Goal: Check status: Check status

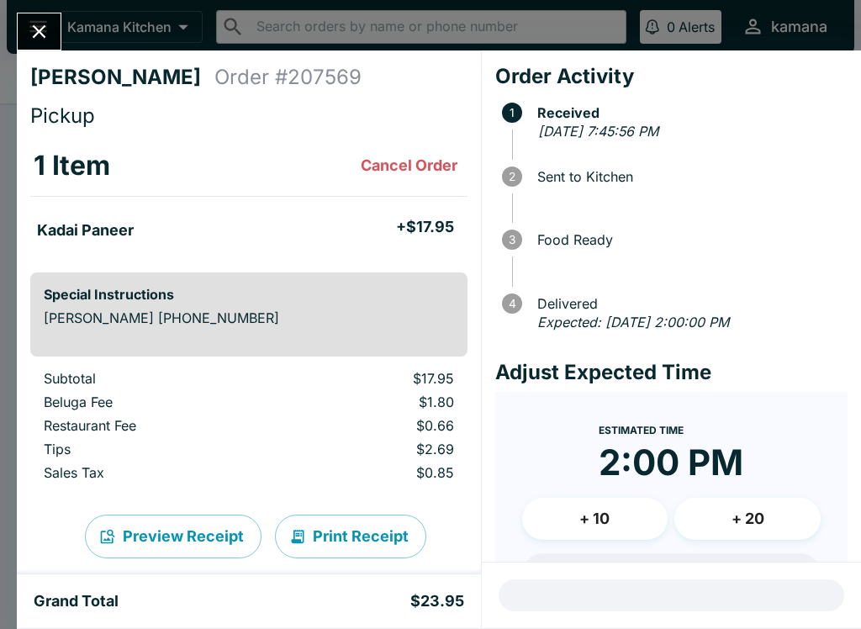
click at [33, 15] on button "Close" at bounding box center [39, 31] width 43 height 36
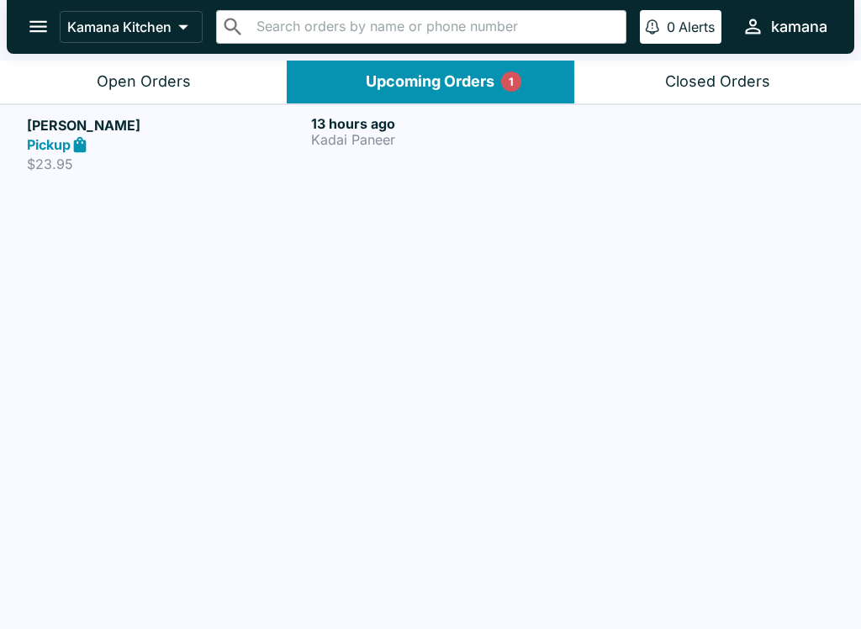
click at [146, 92] on button "Open Orders" at bounding box center [143, 82] width 287 height 43
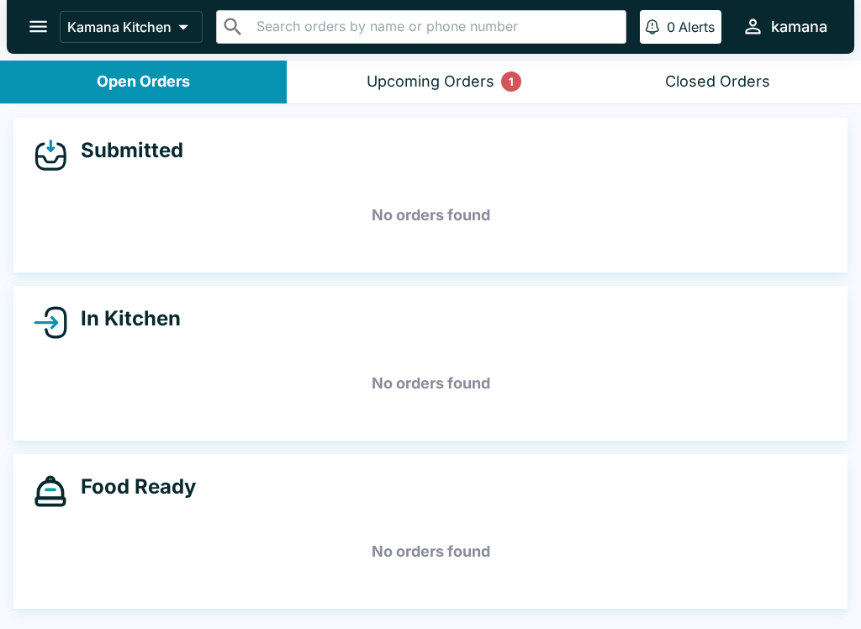
click at [145, 92] on button "Open Orders" at bounding box center [143, 82] width 287 height 43
click at [488, 77] on div "Upcoming Orders 1" at bounding box center [430, 81] width 128 height 19
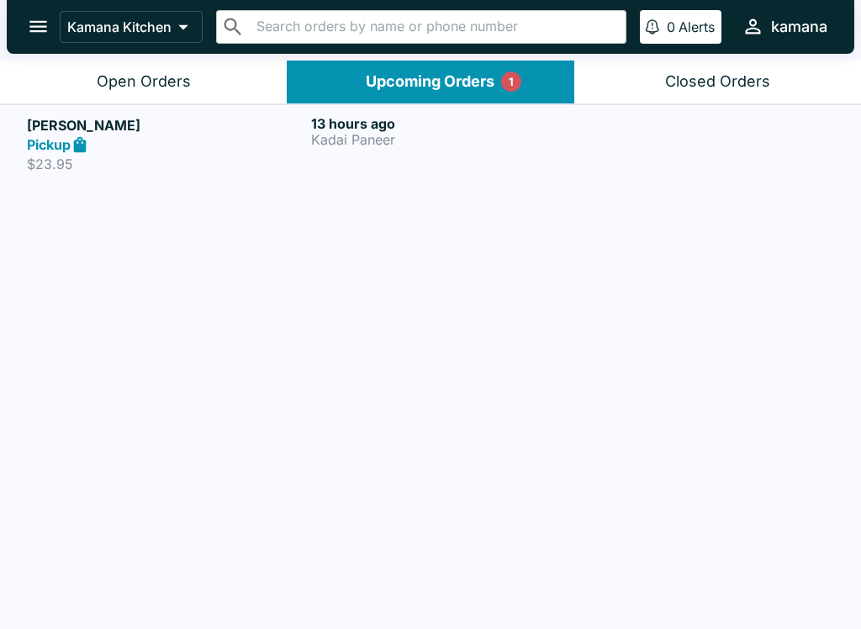
click at [501, 143] on p "Kadai Paneer" at bounding box center [449, 139] width 277 height 15
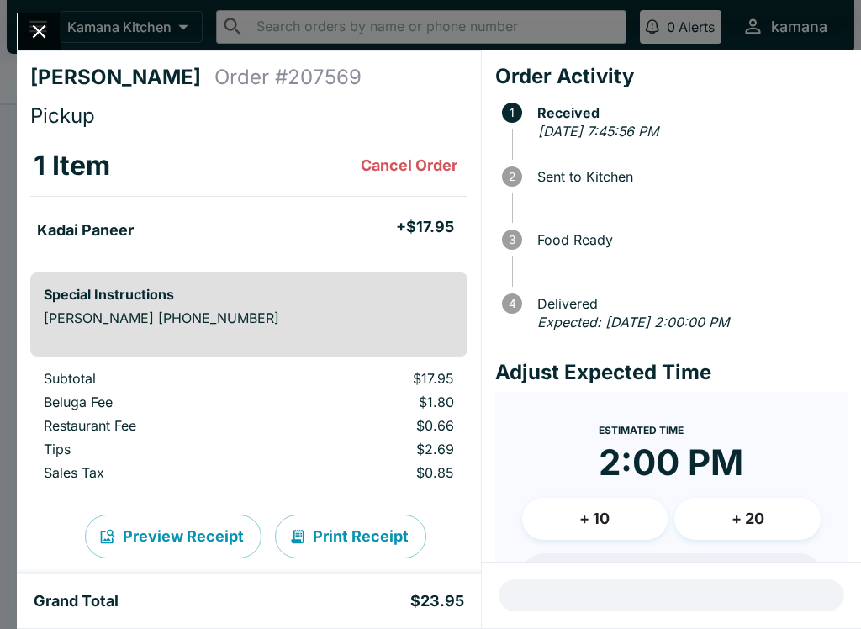
click at [34, 35] on icon "Close" at bounding box center [39, 31] width 23 height 23
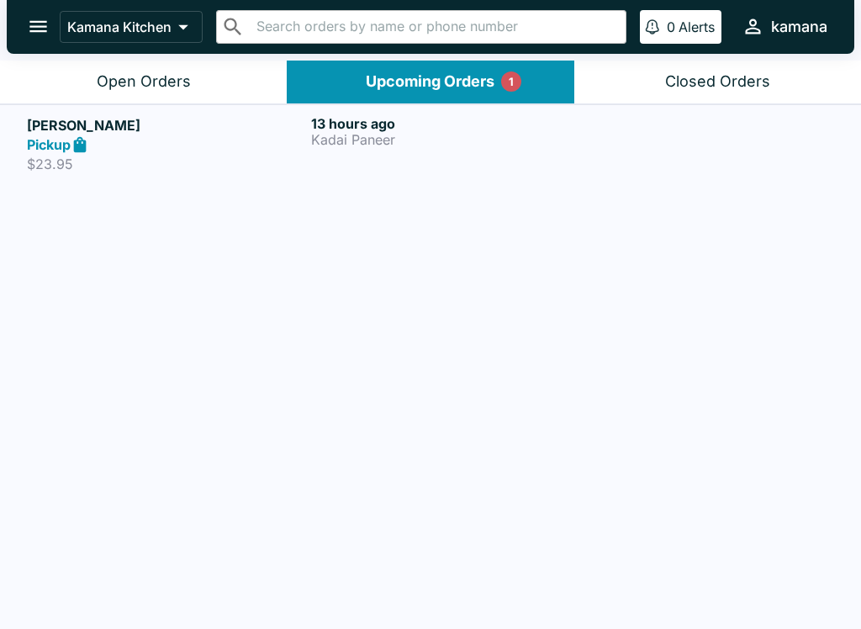
click at [124, 86] on div "Open Orders" at bounding box center [144, 81] width 94 height 19
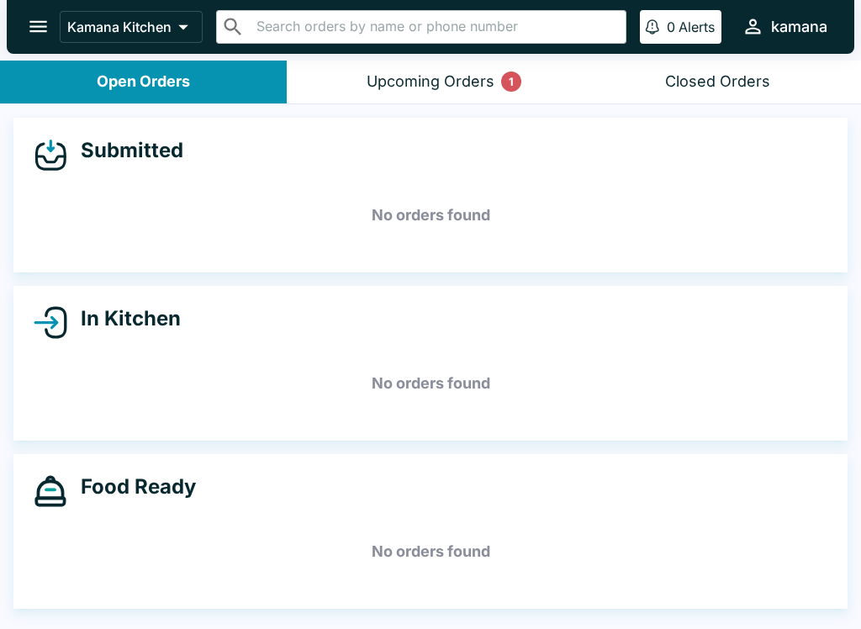
click at [409, 91] on button "Upcoming Orders 1" at bounding box center [430, 82] width 287 height 43
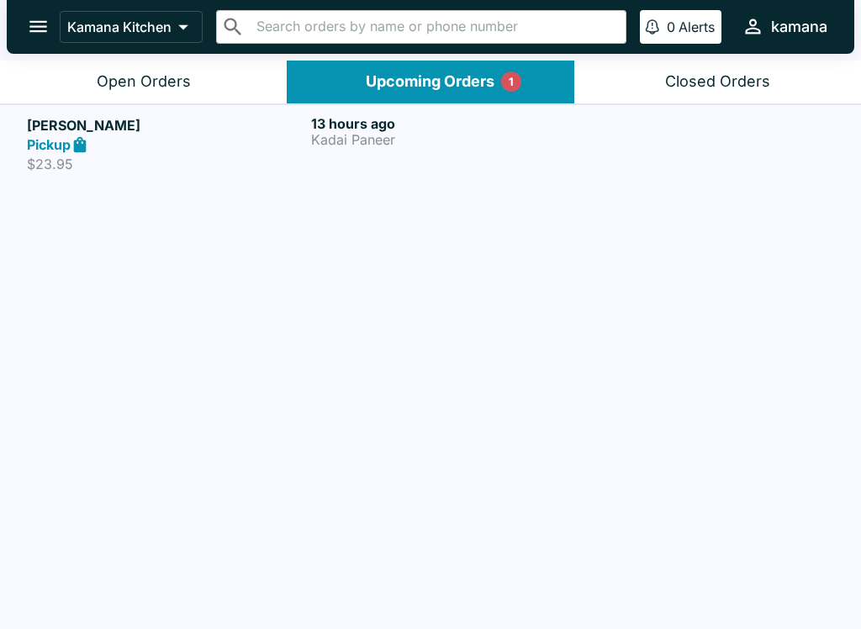
click at [152, 75] on div "Open Orders" at bounding box center [144, 81] width 94 height 19
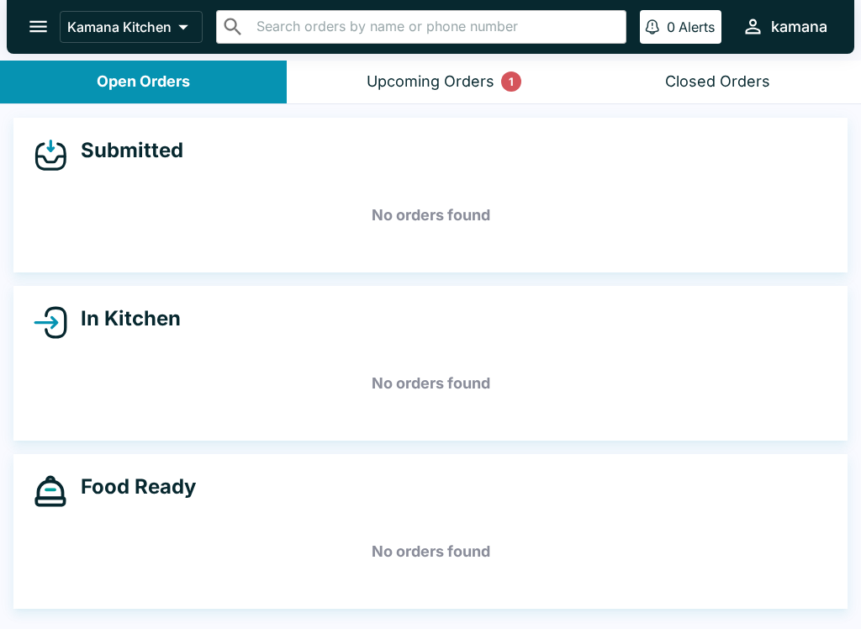
click at [351, 89] on button "Upcoming Orders 1" at bounding box center [430, 82] width 287 height 43
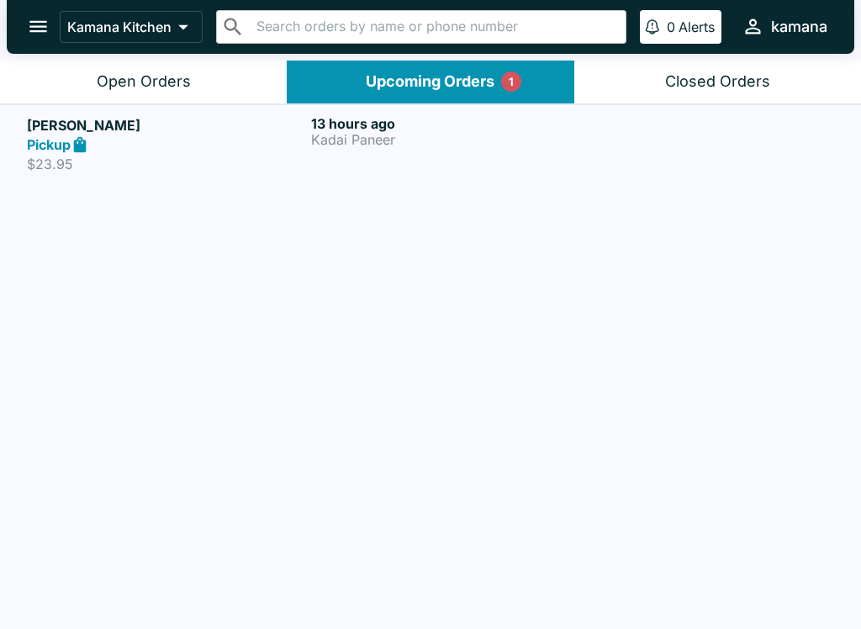
click at [178, 115] on h5 "[PERSON_NAME]" at bounding box center [165, 125] width 277 height 20
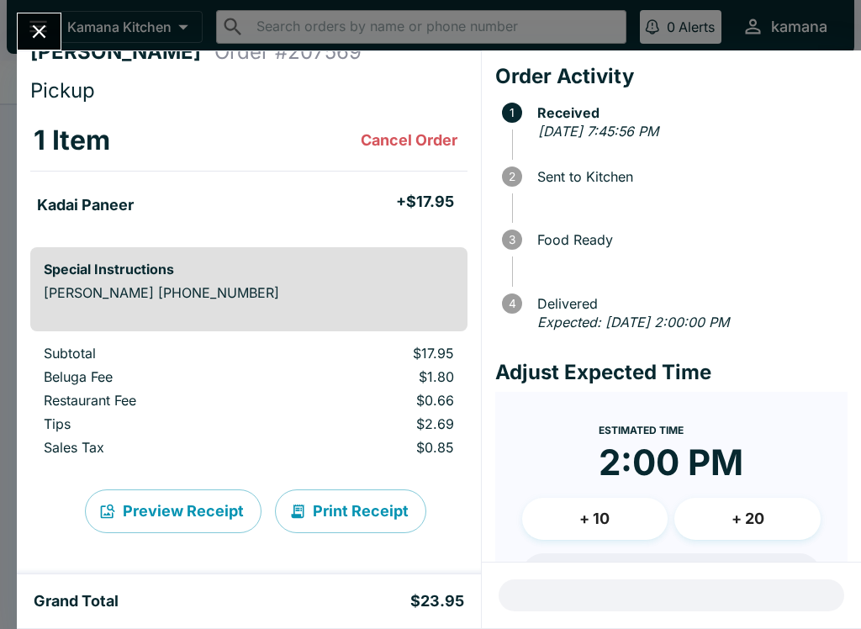
scroll to position [25, 0]
click at [216, 296] on p "[PERSON_NAME] [PHONE_NUMBER]" at bounding box center [249, 292] width 410 height 17
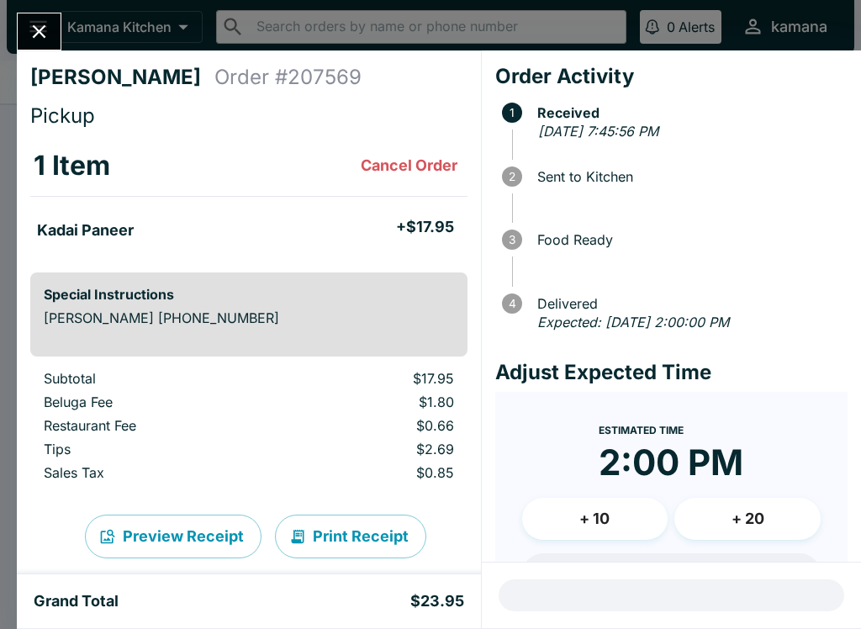
scroll to position [-1, 0]
click at [55, 20] on button "Close" at bounding box center [39, 31] width 43 height 36
